Goal: Complete application form

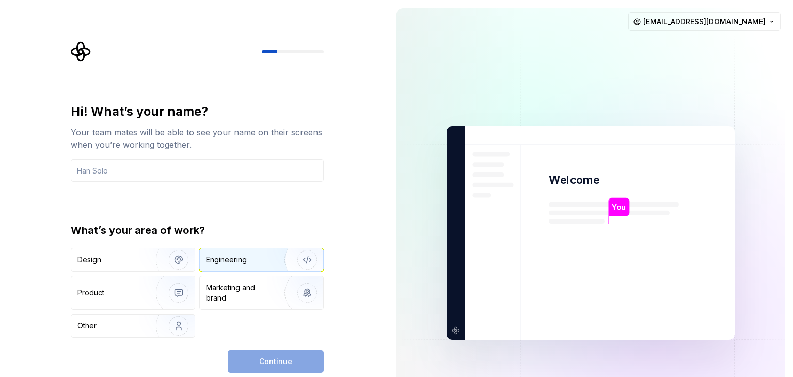
click at [238, 263] on div "Engineering" at bounding box center [226, 260] width 41 height 10
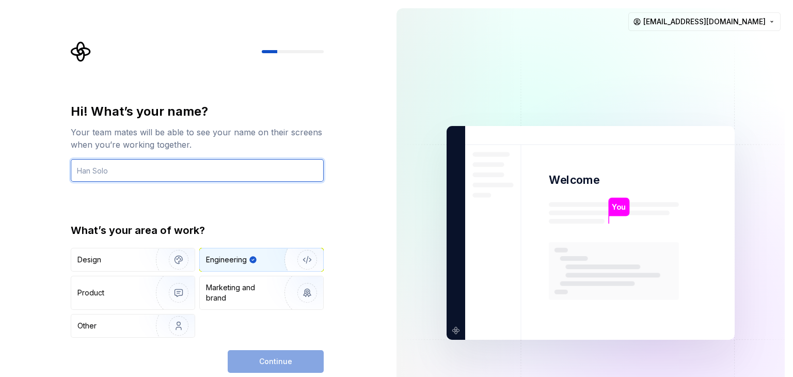
click at [157, 174] on input "text" at bounding box center [197, 170] width 253 height 23
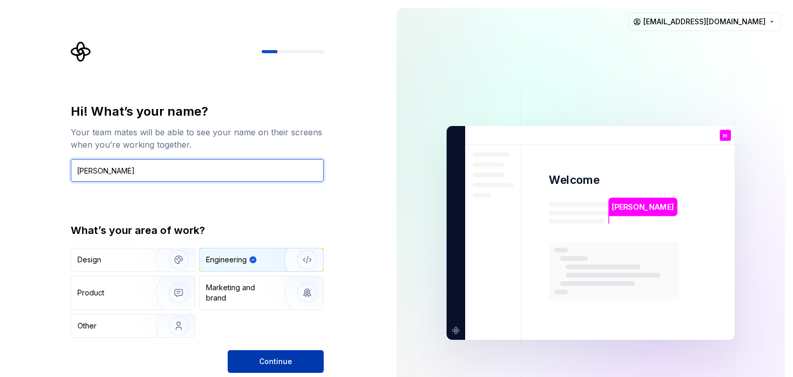
type input "mustafa"
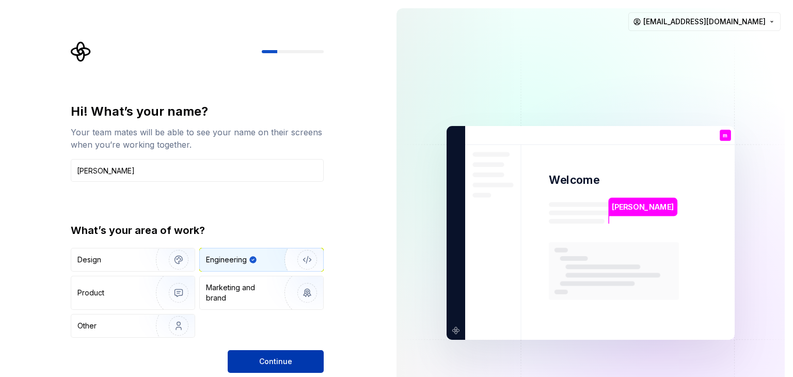
click at [268, 359] on span "Continue" at bounding box center [275, 361] width 33 height 10
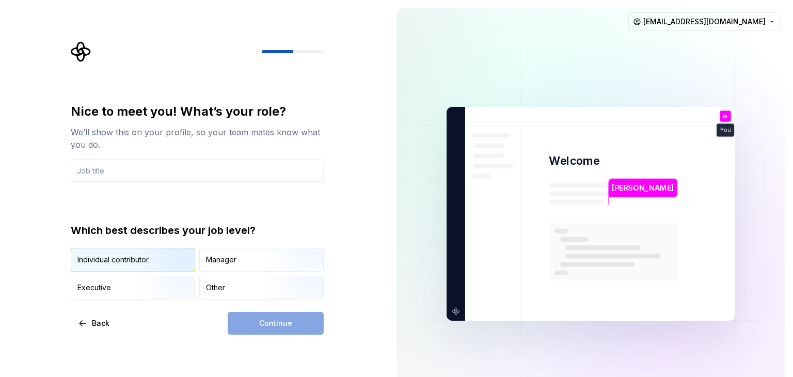
click at [157, 258] on img "button" at bounding box center [170, 272] width 66 height 69
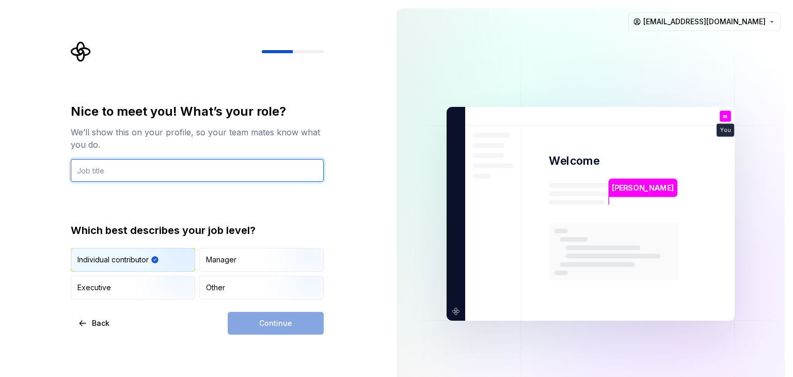
click at [151, 166] on input "text" at bounding box center [197, 170] width 253 height 23
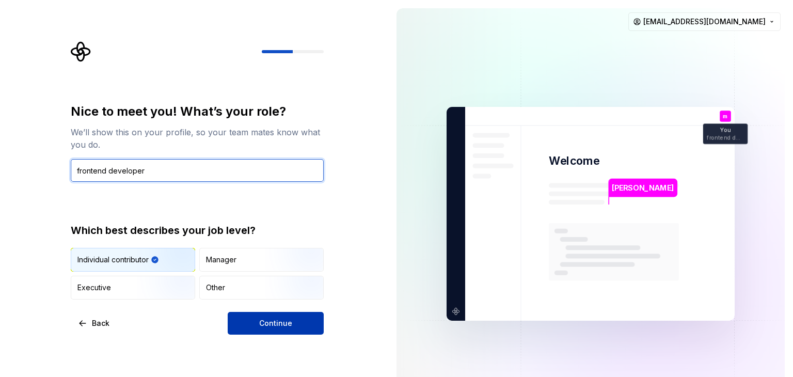
type input "frontend developer"
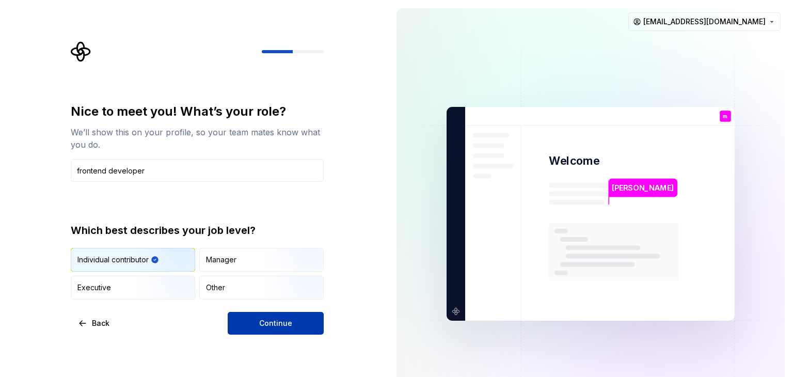
click at [246, 317] on button "Continue" at bounding box center [276, 323] width 96 height 23
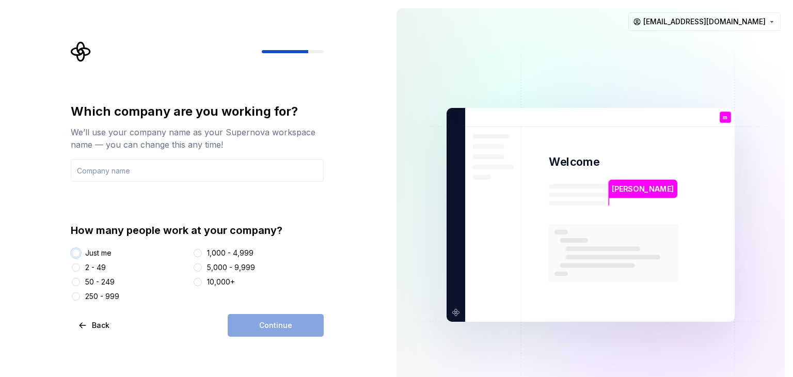
click at [77, 251] on button "Just me" at bounding box center [76, 253] width 8 height 8
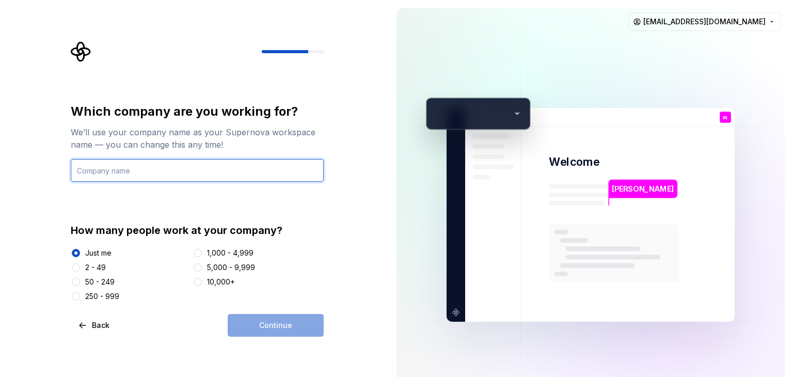
click at [143, 176] on input "text" at bounding box center [197, 170] width 253 height 23
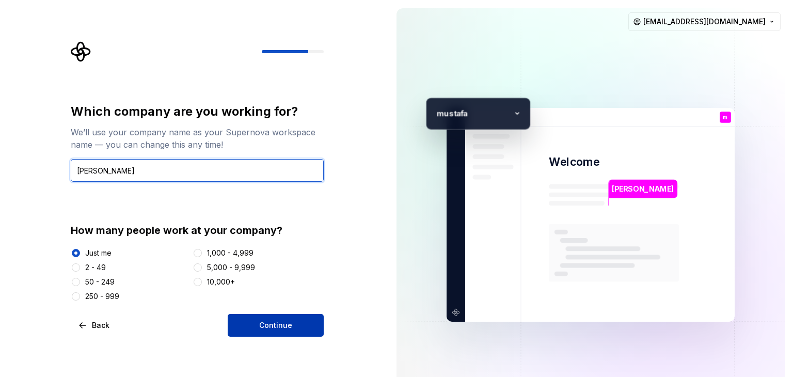
type input "mustafa"
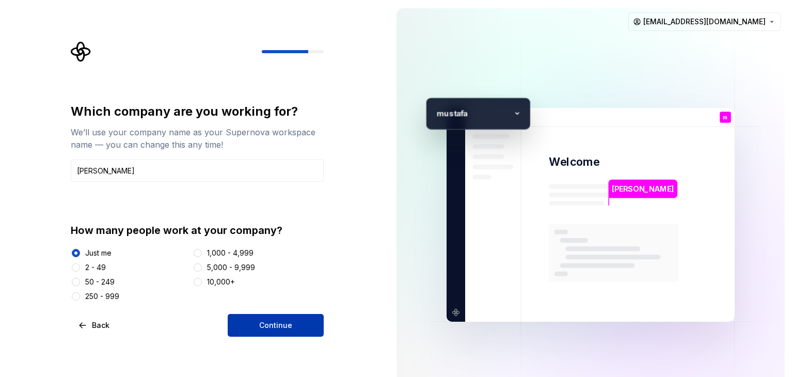
click at [304, 317] on button "Continue" at bounding box center [276, 325] width 96 height 23
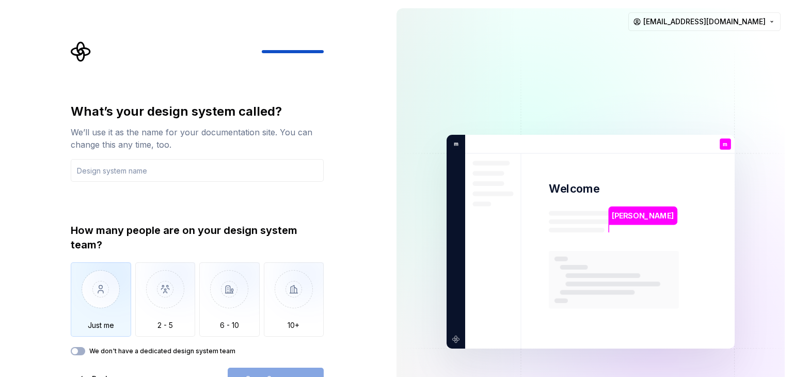
click at [116, 301] on img "button" at bounding box center [101, 296] width 60 height 69
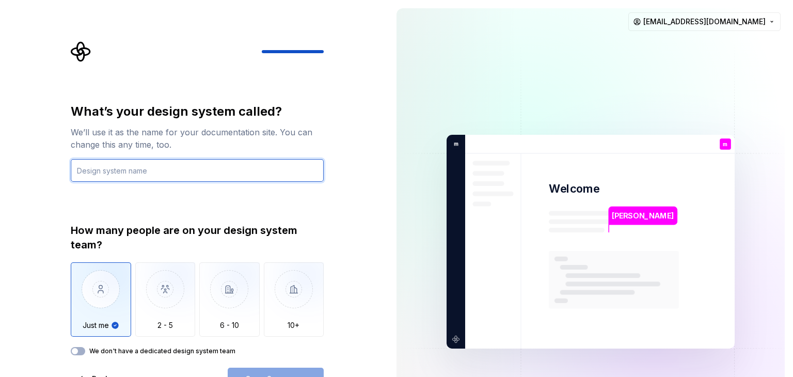
click at [175, 172] on input "text" at bounding box center [197, 170] width 253 height 23
type input "system"
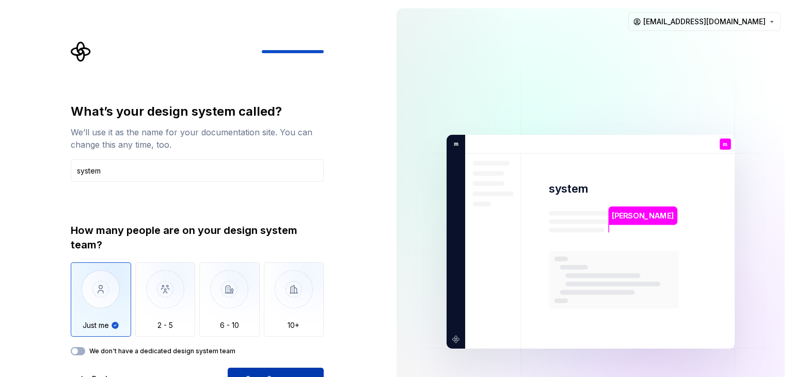
click at [243, 370] on button "Open Supernova" at bounding box center [276, 379] width 96 height 23
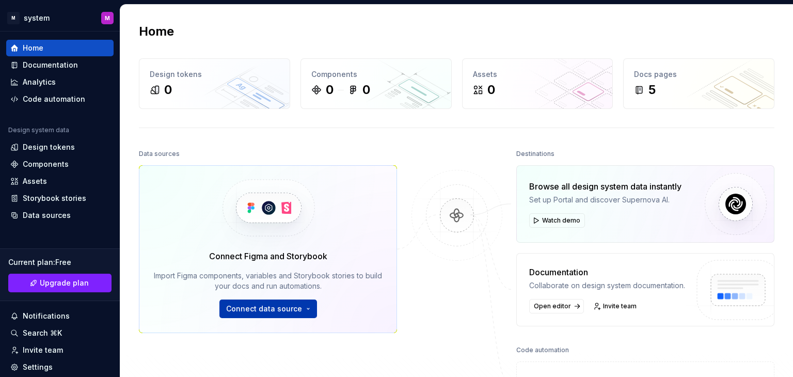
click at [306, 304] on button "Connect data source" at bounding box center [269, 309] width 98 height 19
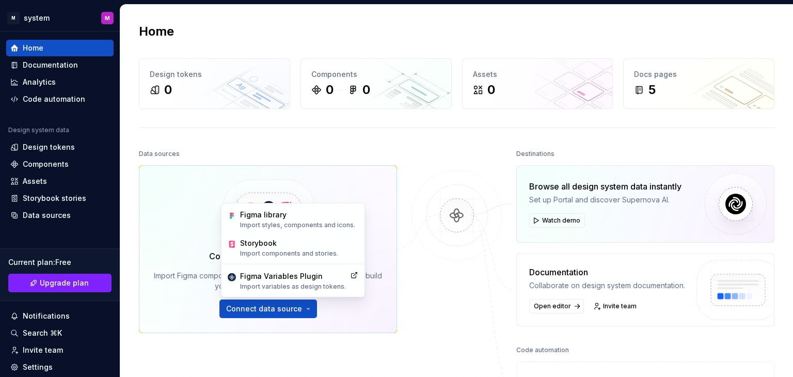
click at [435, 292] on div at bounding box center [457, 280] width 103 height 266
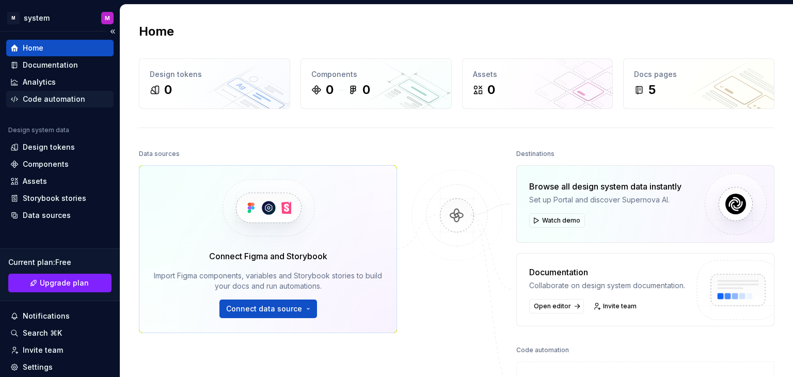
click at [64, 98] on div "Code automation" at bounding box center [54, 99] width 63 height 10
